Goal: Task Accomplishment & Management: Complete application form

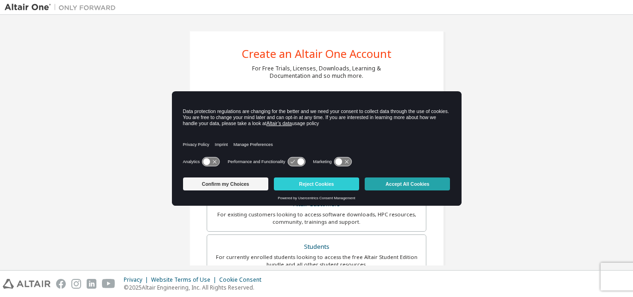
click at [397, 183] on button "Accept All Cookies" at bounding box center [407, 183] width 85 height 13
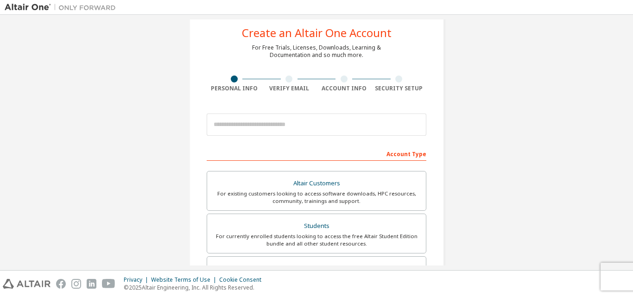
scroll to position [20, 0]
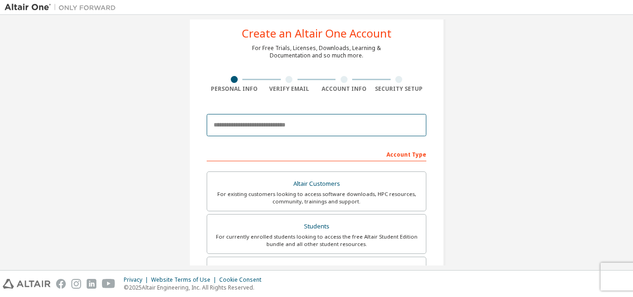
click at [297, 120] on input "email" at bounding box center [317, 125] width 220 height 22
type input "*"
click at [297, 120] on input "email" at bounding box center [317, 125] width 220 height 22
type input "**********"
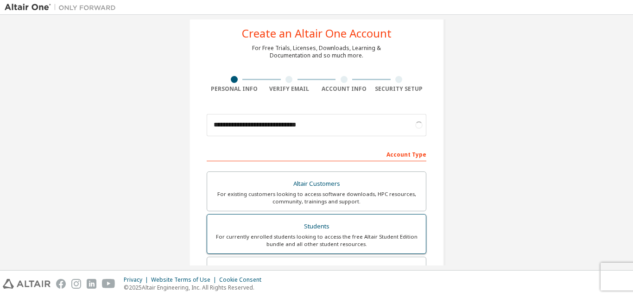
click at [353, 220] on div "Students" at bounding box center [317, 226] width 208 height 13
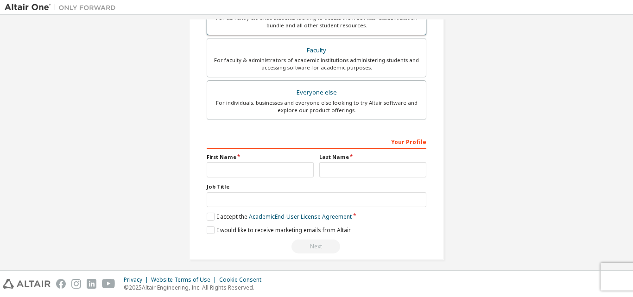
scroll to position [239, 0]
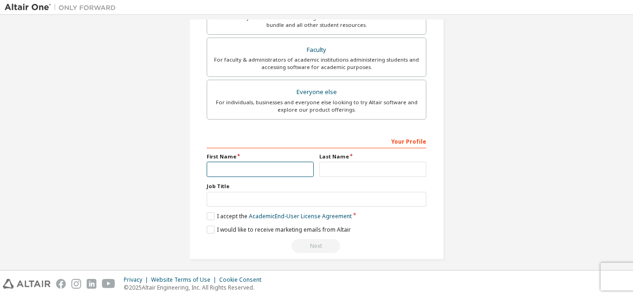
click at [304, 170] on input "text" at bounding box center [260, 169] width 107 height 15
type input "***"
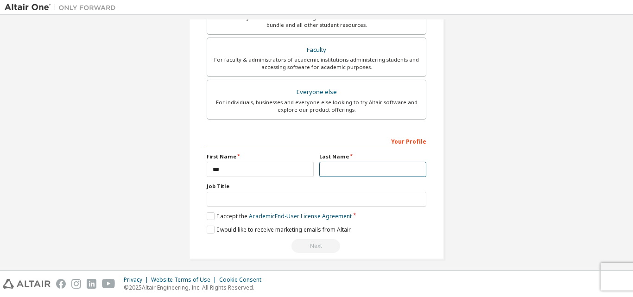
click at [334, 168] on input "text" at bounding box center [372, 169] width 107 height 15
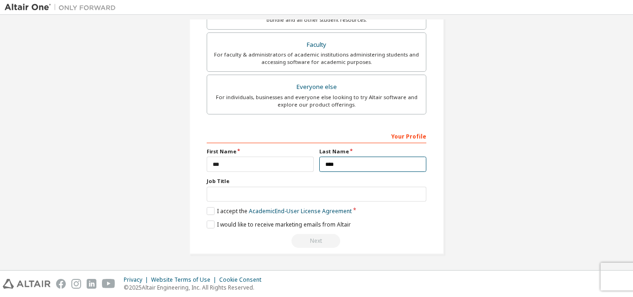
type input "****"
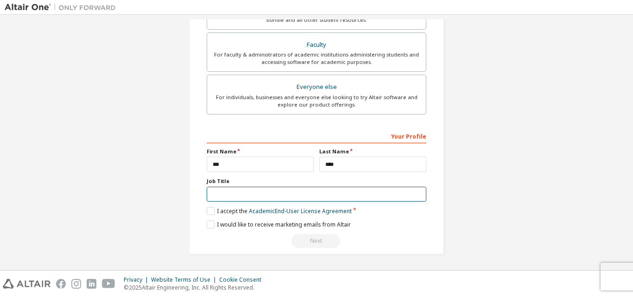
click at [334, 193] on input "text" at bounding box center [317, 194] width 220 height 15
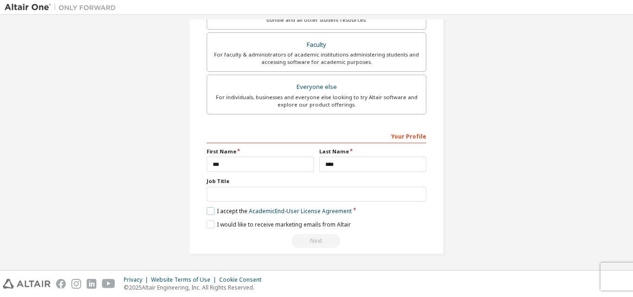
click at [213, 214] on label "I accept the Academic End-User License Agreement" at bounding box center [279, 211] width 145 height 8
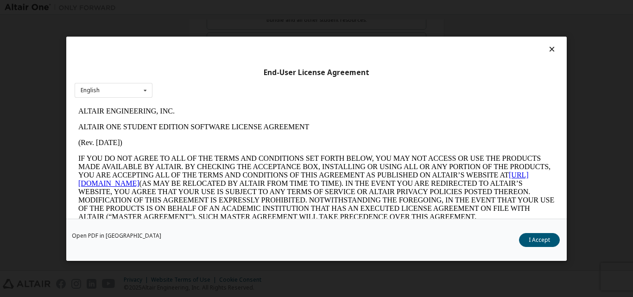
scroll to position [0, 0]
click at [524, 242] on button "I Accept" at bounding box center [539, 240] width 41 height 14
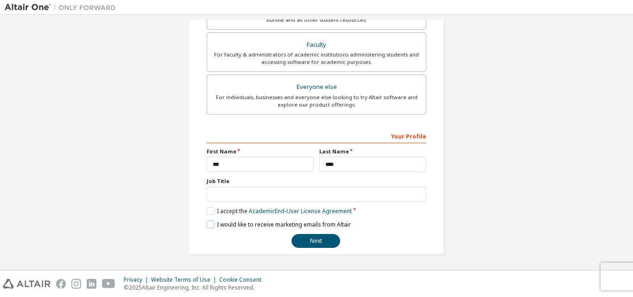
click at [210, 228] on label "I would like to receive marketing emails from Altair" at bounding box center [279, 224] width 144 height 8
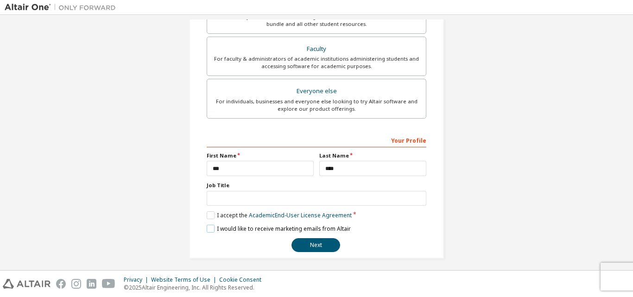
scroll to position [245, 0]
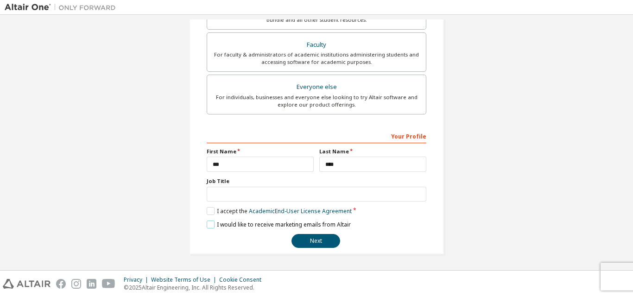
drag, startPoint x: 210, startPoint y: 228, endPoint x: 227, endPoint y: 200, distance: 33.0
click at [227, 200] on div "**********" at bounding box center [317, 188] width 220 height 120
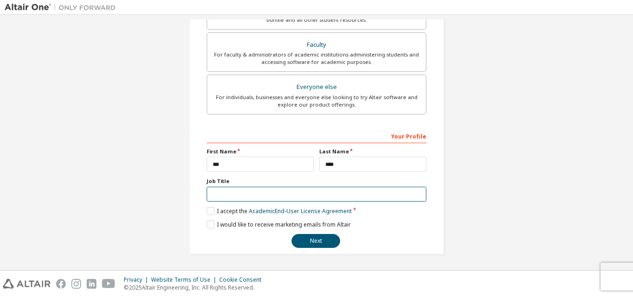
click at [227, 200] on input "text" at bounding box center [317, 194] width 220 height 15
type input "*******"
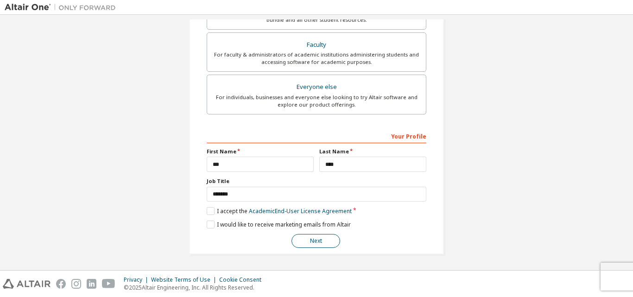
click at [310, 242] on button "Next" at bounding box center [315, 241] width 49 height 14
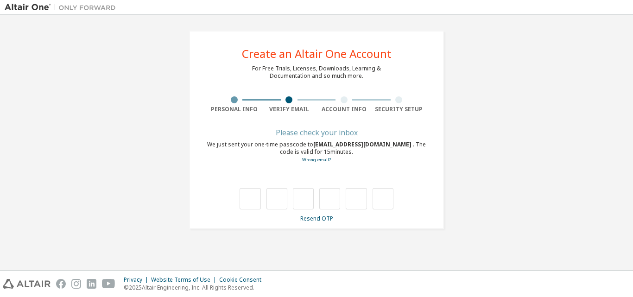
scroll to position [0, 0]
type input "*"
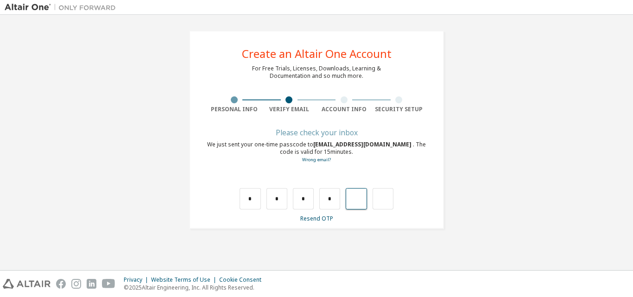
type input "*"
